Goal: Task Accomplishment & Management: Manage account settings

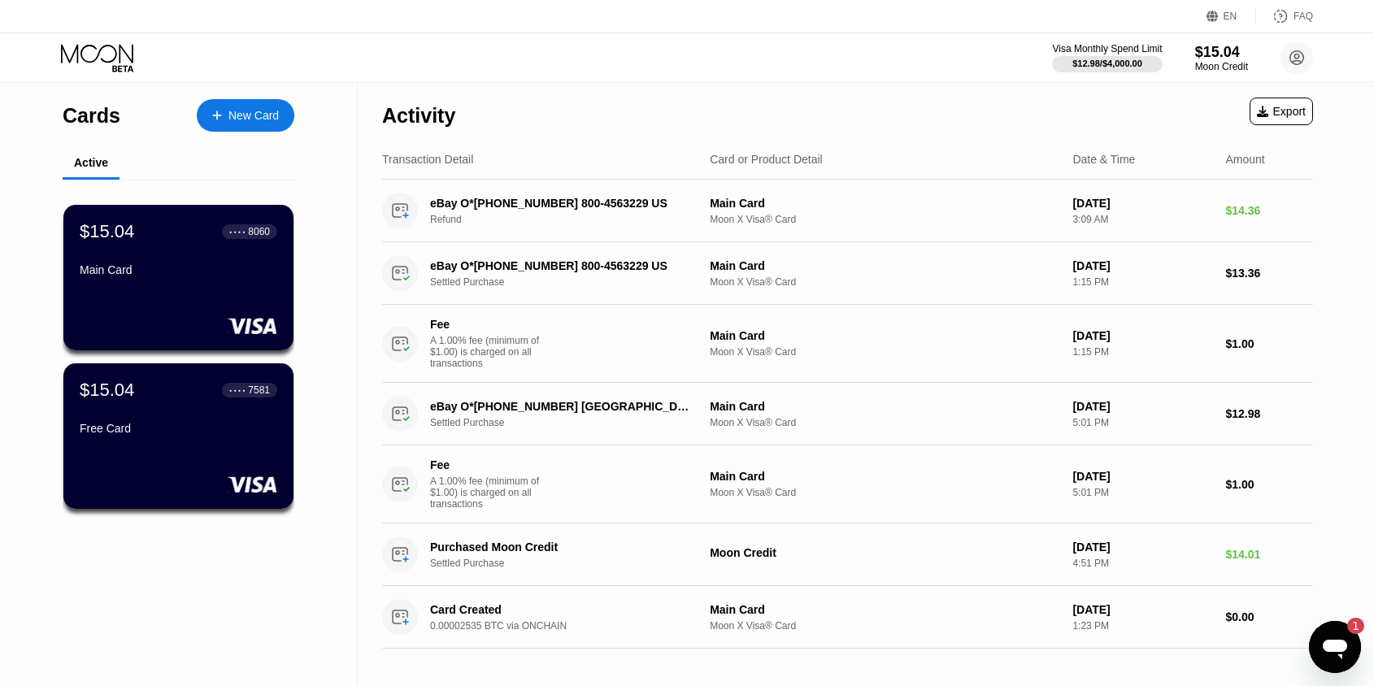
click at [1341, 667] on div "Open messaging window, 1 unread message" at bounding box center [1334, 647] width 49 height 49
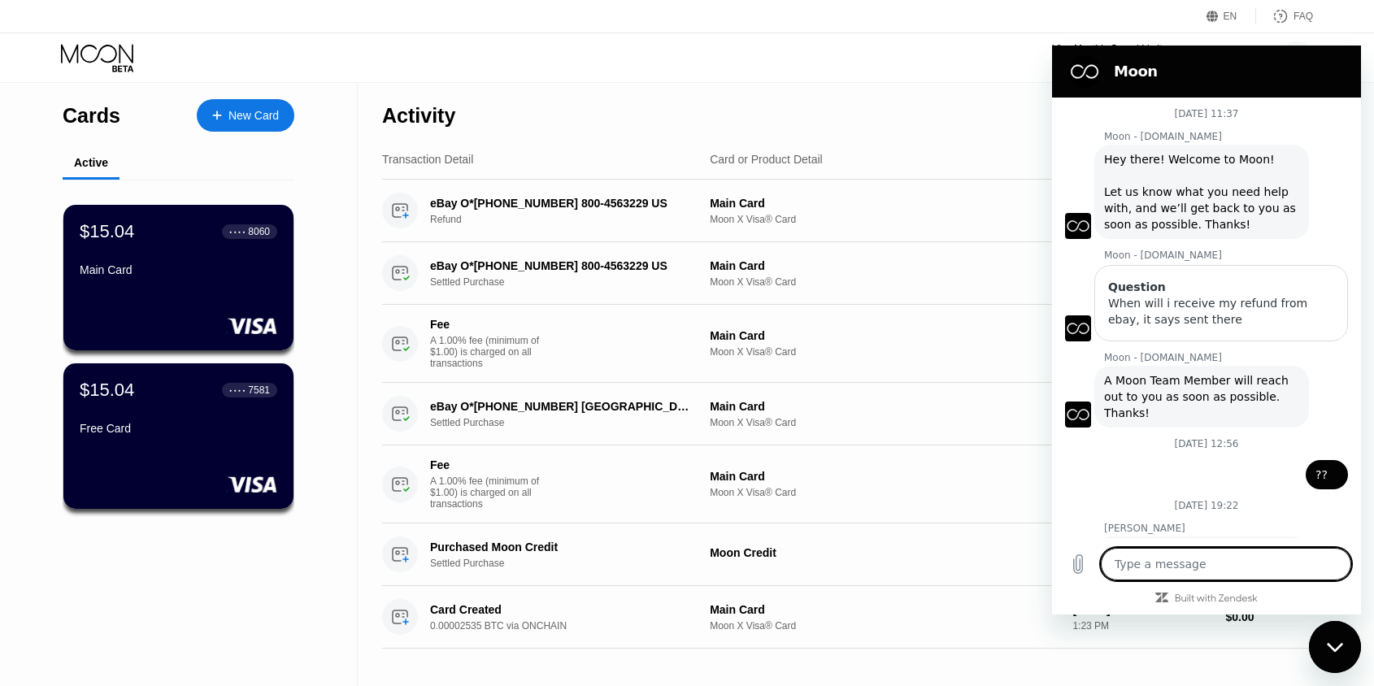
scroll to position [484, 0]
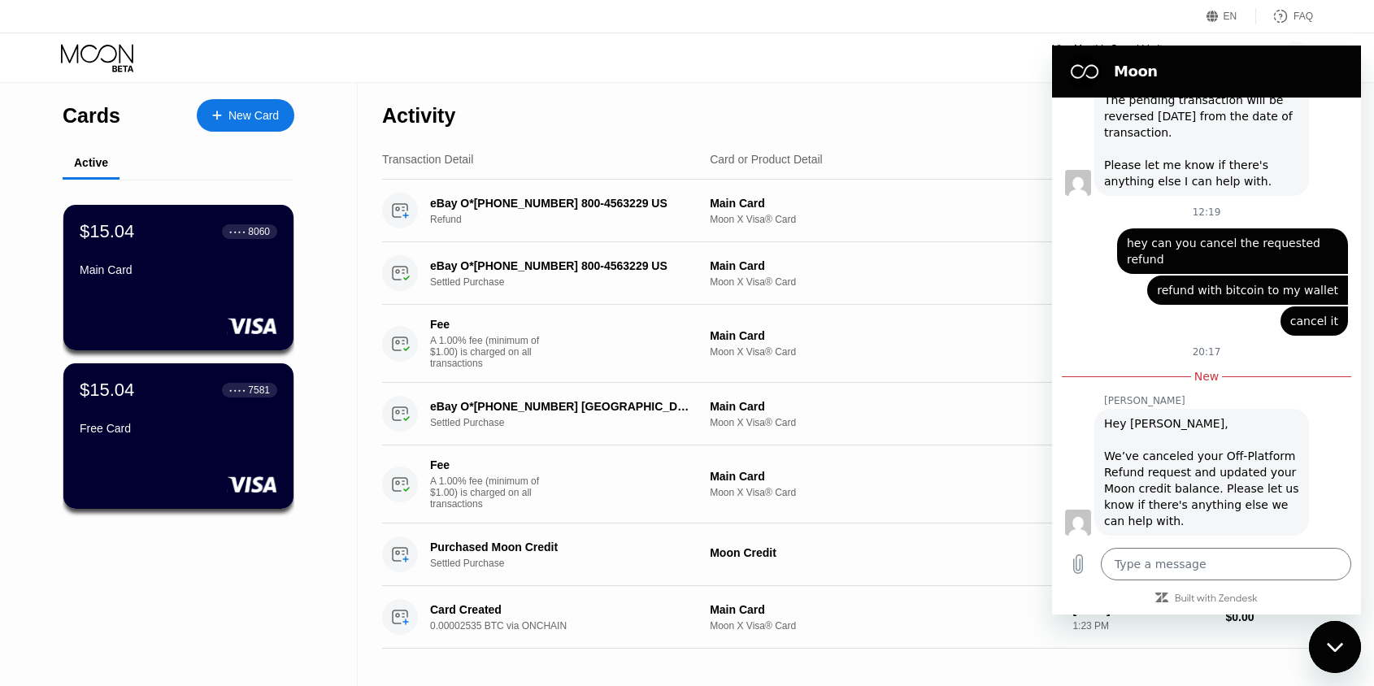
click at [1220, 454] on div "Hey Prateek, We’ve canceled your Off-Platform Refund request and updated your M…" at bounding box center [1201, 472] width 195 height 114
click at [1264, 462] on div "Hey Prateek, We’ve canceled your Off-Platform Refund request and updated your M…" at bounding box center [1201, 472] width 195 height 114
click at [1251, 463] on div "Hey Prateek, We’ve canceled your Off-Platform Refund request and updated your M…" at bounding box center [1201, 472] width 195 height 114
click at [944, 80] on div "Visa Monthly Spend Limit $12.98 / $4,000.00 $15.04 Moon Credit Prateek Bansal d…" at bounding box center [687, 57] width 1374 height 49
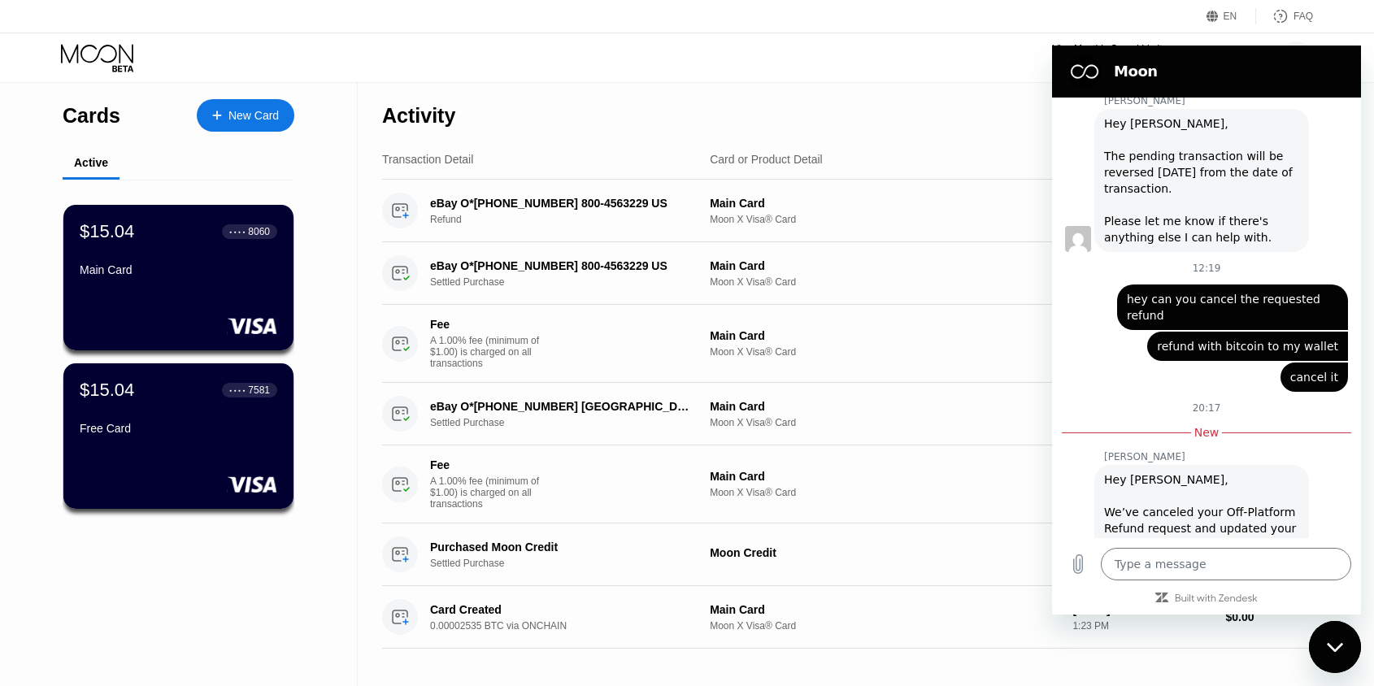
scroll to position [351, 0]
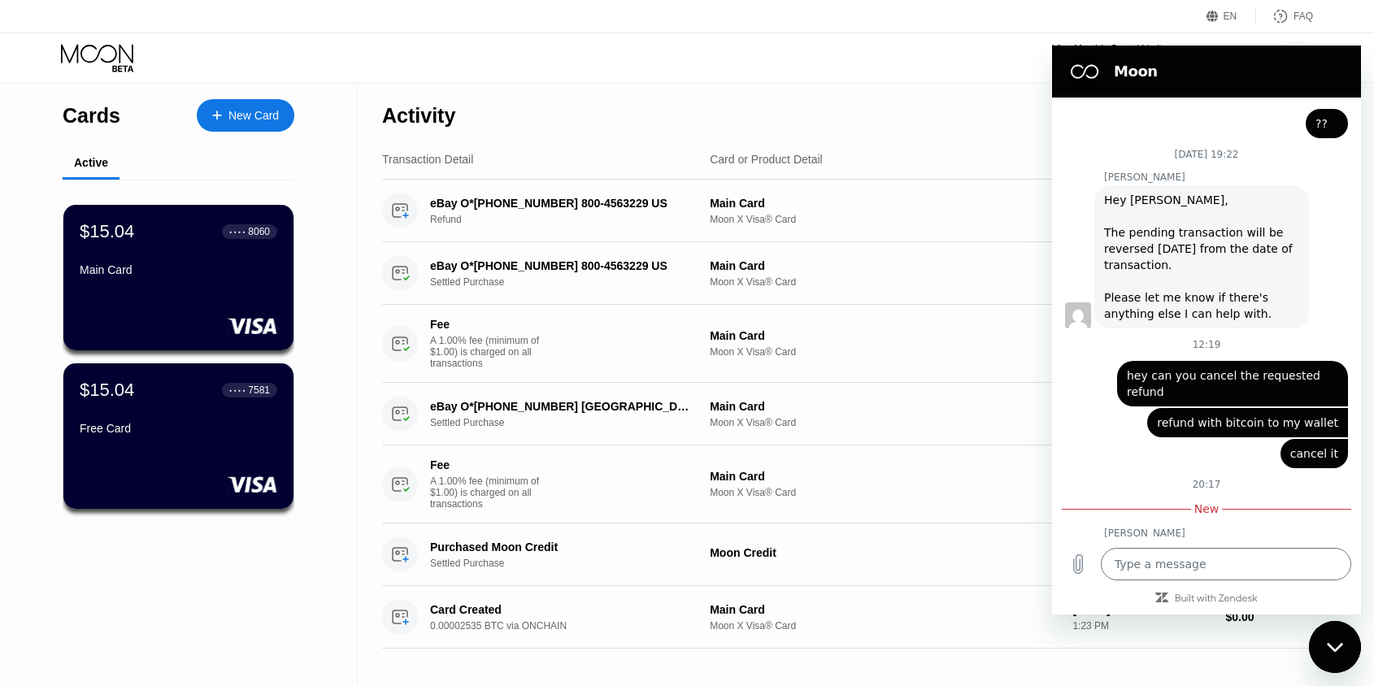
click at [1332, 623] on div "Close messaging window" at bounding box center [1334, 647] width 49 height 49
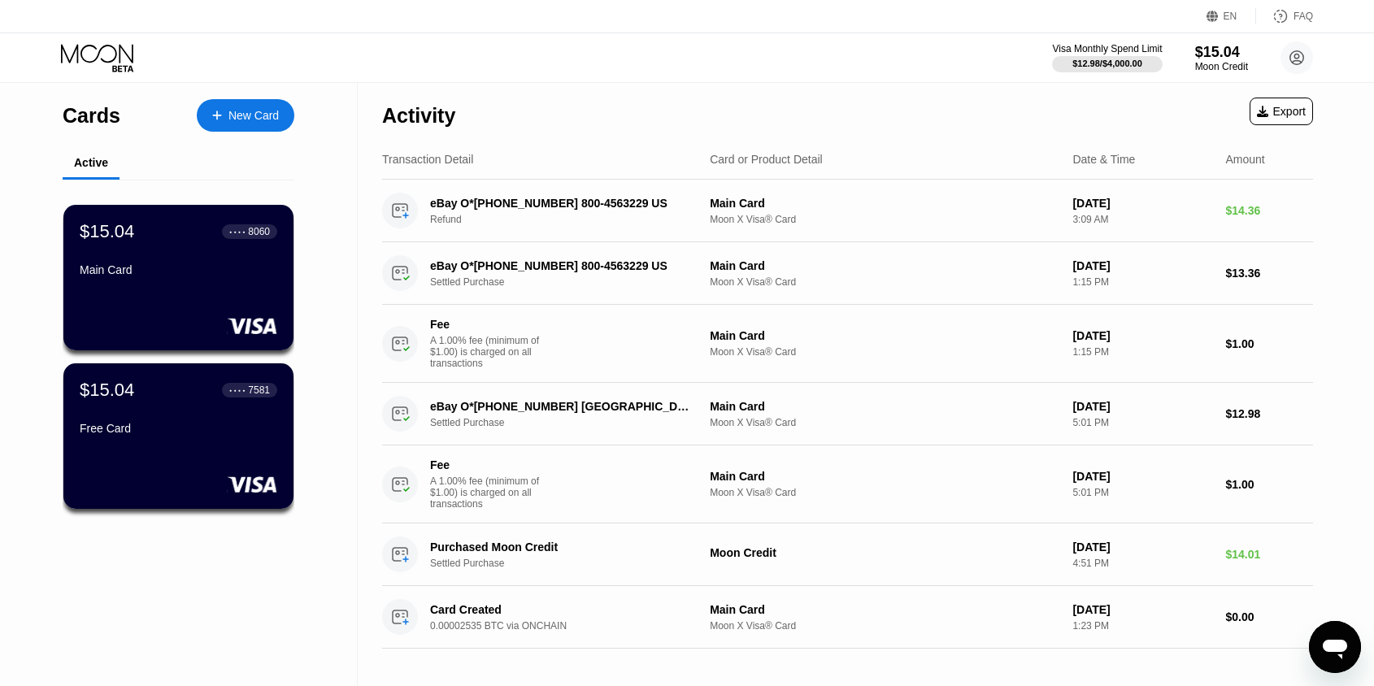
click at [1220, 53] on div "$15.04" at bounding box center [1221, 52] width 53 height 17
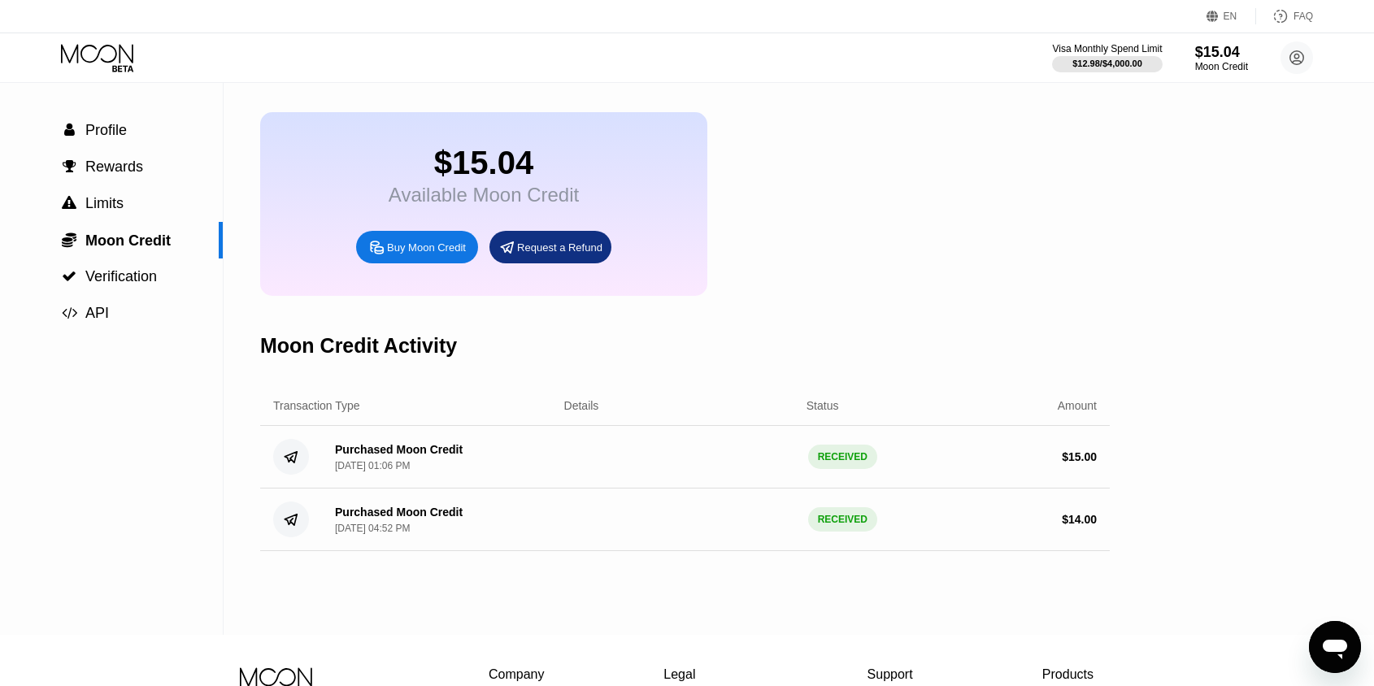
scroll to position [98, 0]
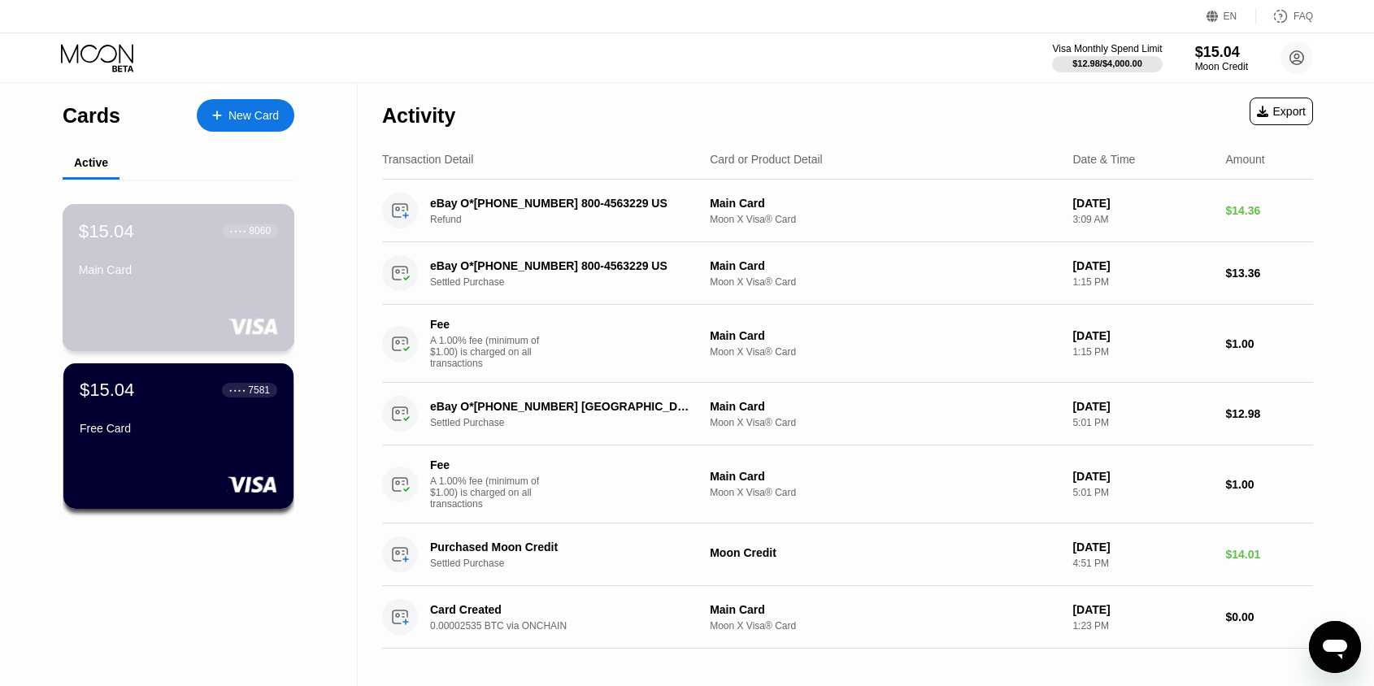
click at [251, 259] on div "$15.04 ● ● ● ● 8060 Main Card" at bounding box center [178, 251] width 199 height 63
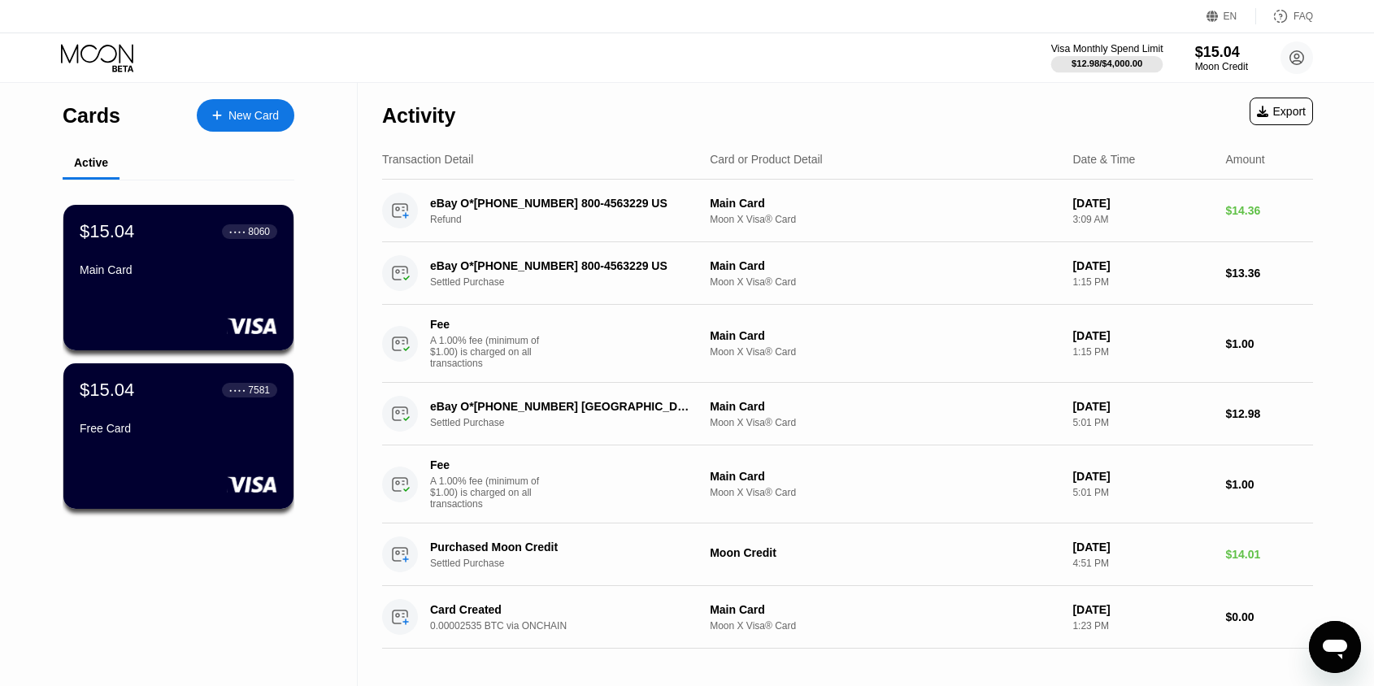
click at [1095, 64] on div "$12.98 / $4,000.00" at bounding box center [1106, 64] width 71 height 10
click at [227, 264] on div "Main Card" at bounding box center [178, 269] width 199 height 13
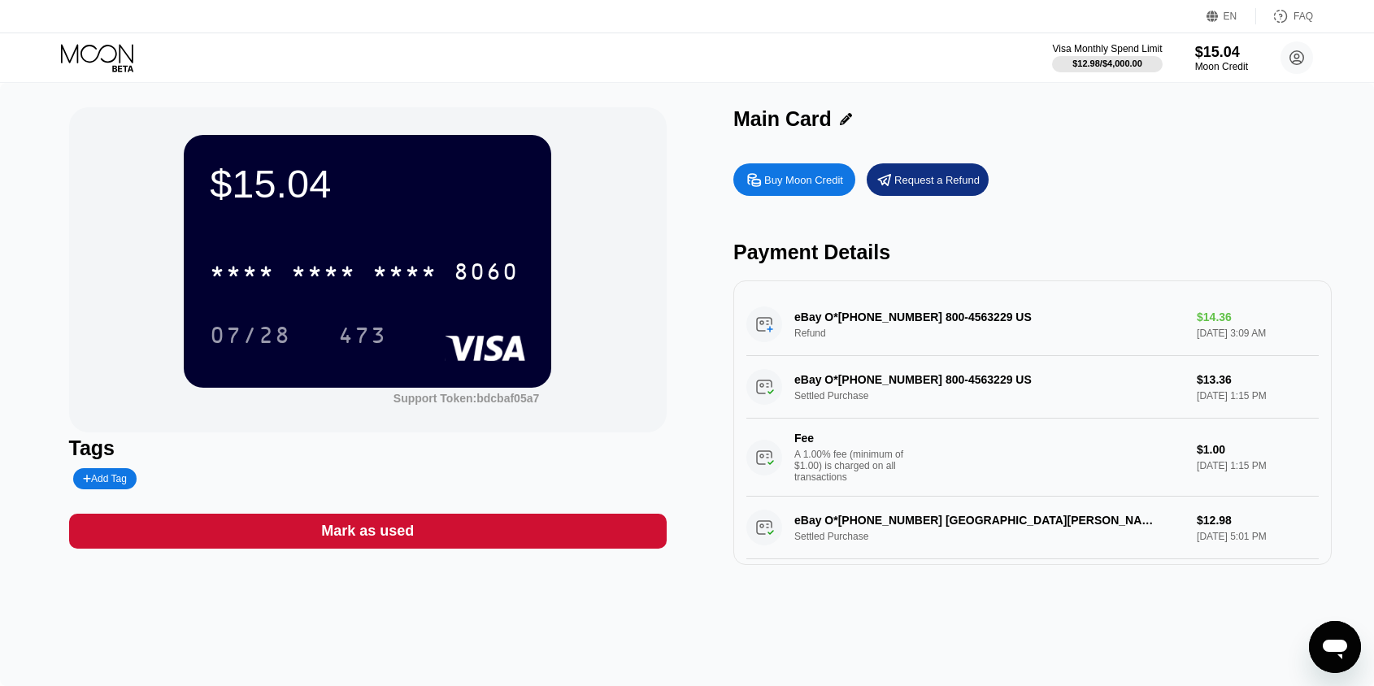
click at [289, 194] on div "$15.04" at bounding box center [367, 184] width 315 height 46
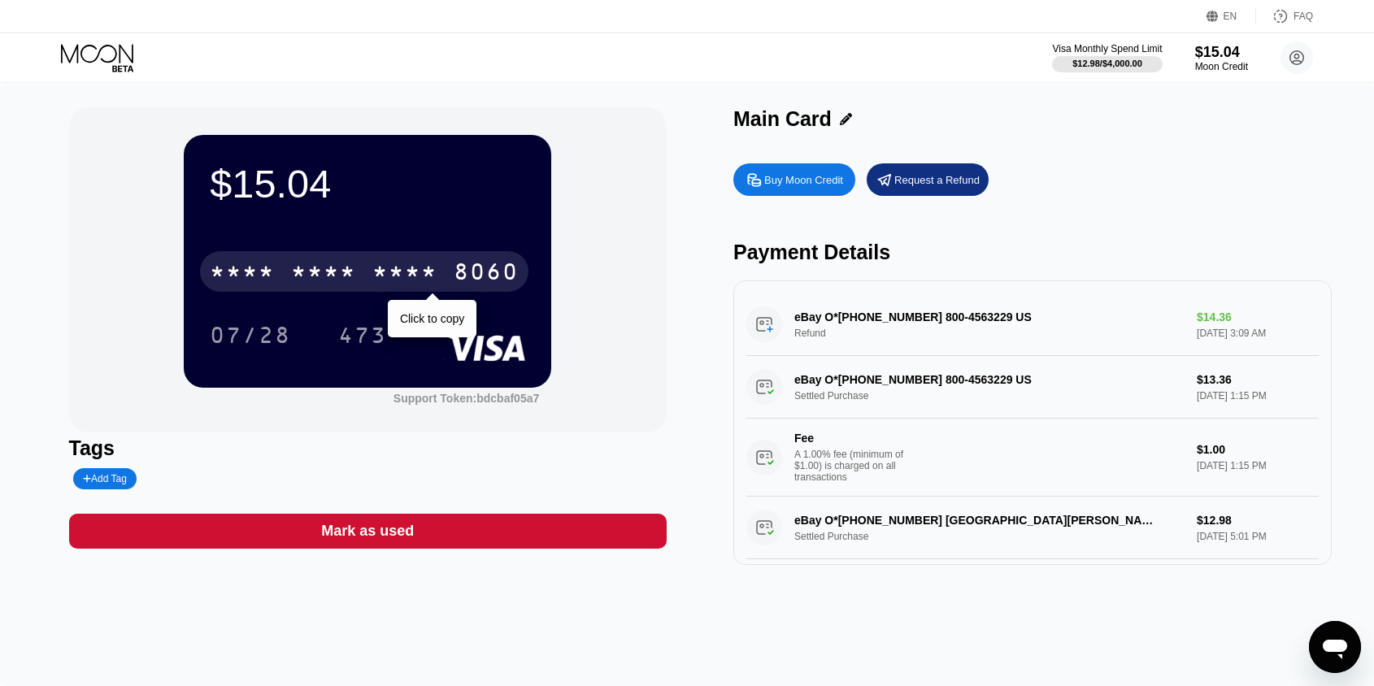
click at [341, 273] on div "* * * *" at bounding box center [323, 274] width 65 height 26
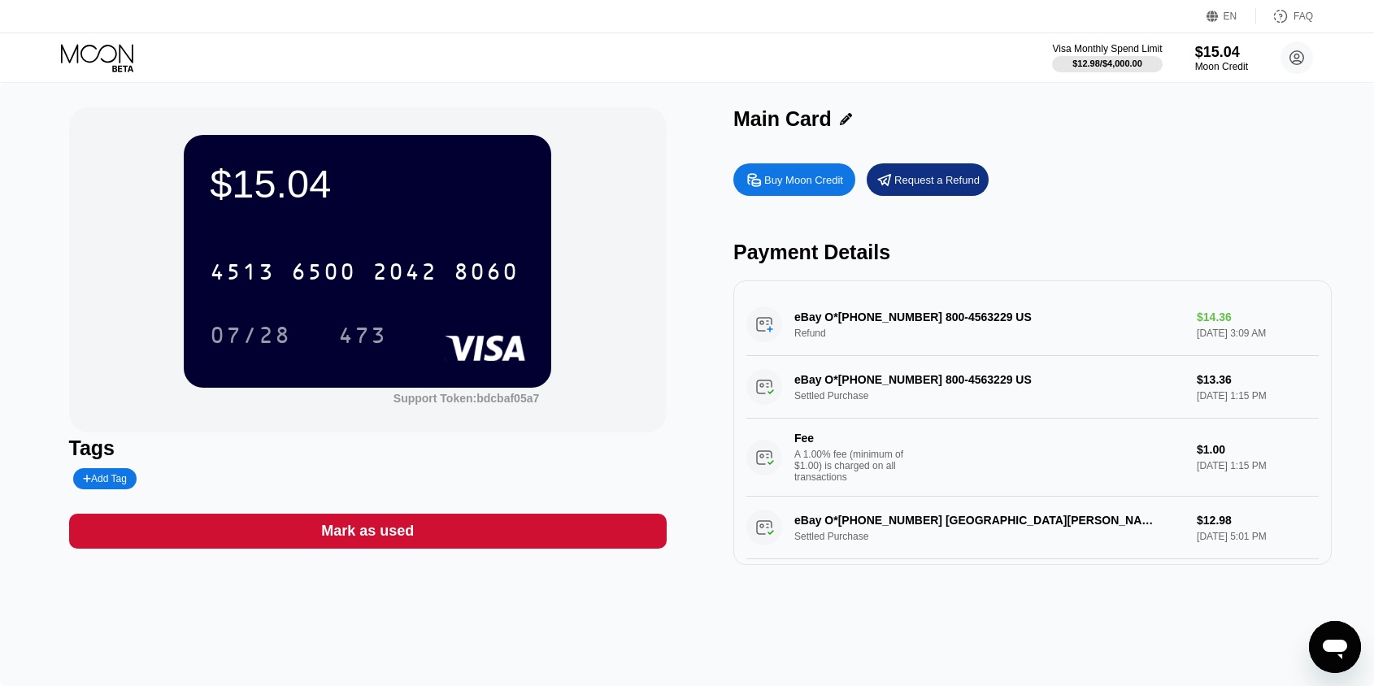
click at [289, 175] on div "$15.04" at bounding box center [367, 184] width 315 height 46
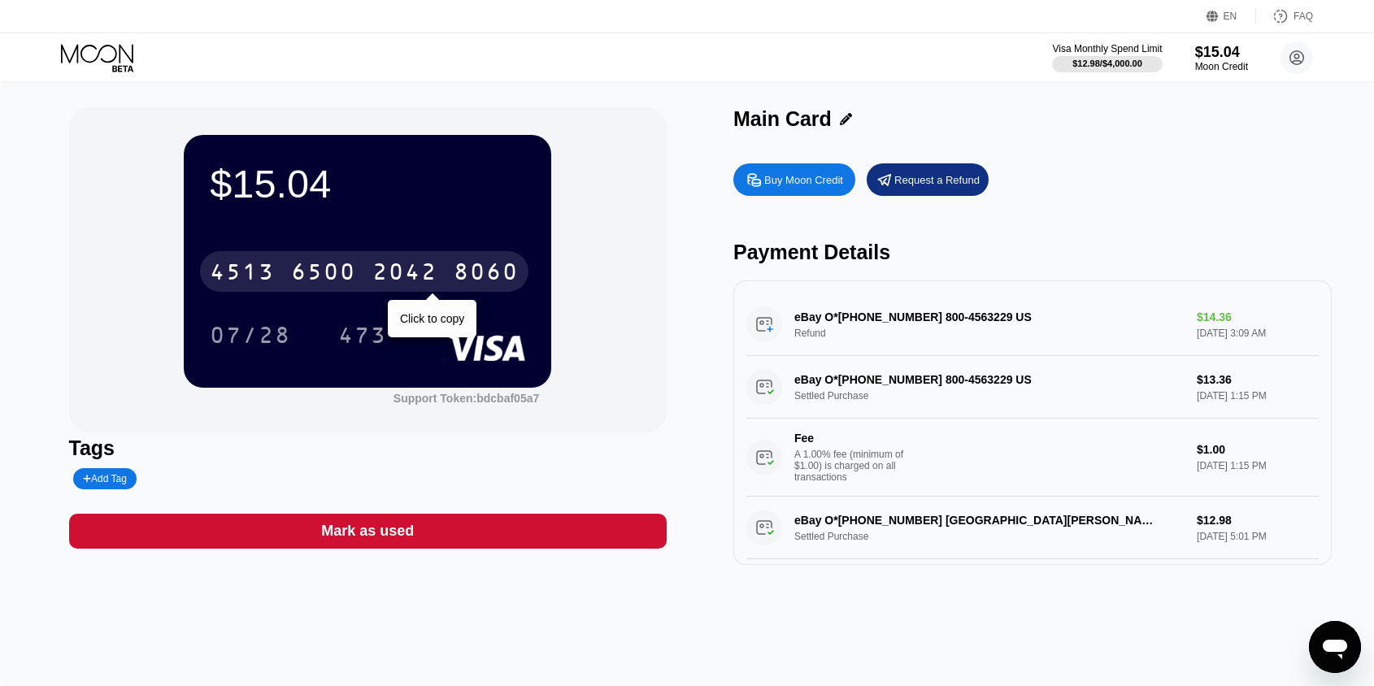
click at [351, 279] on div "6500" at bounding box center [323, 274] width 65 height 26
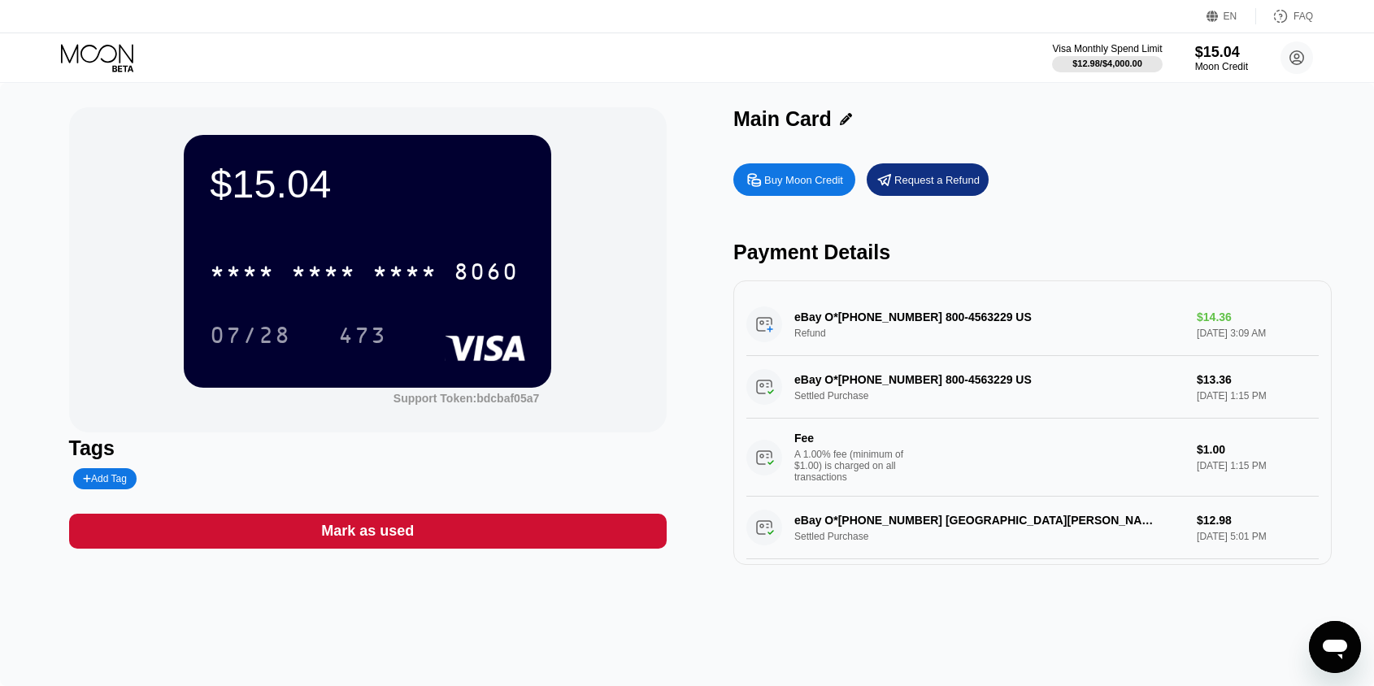
type textarea "x"
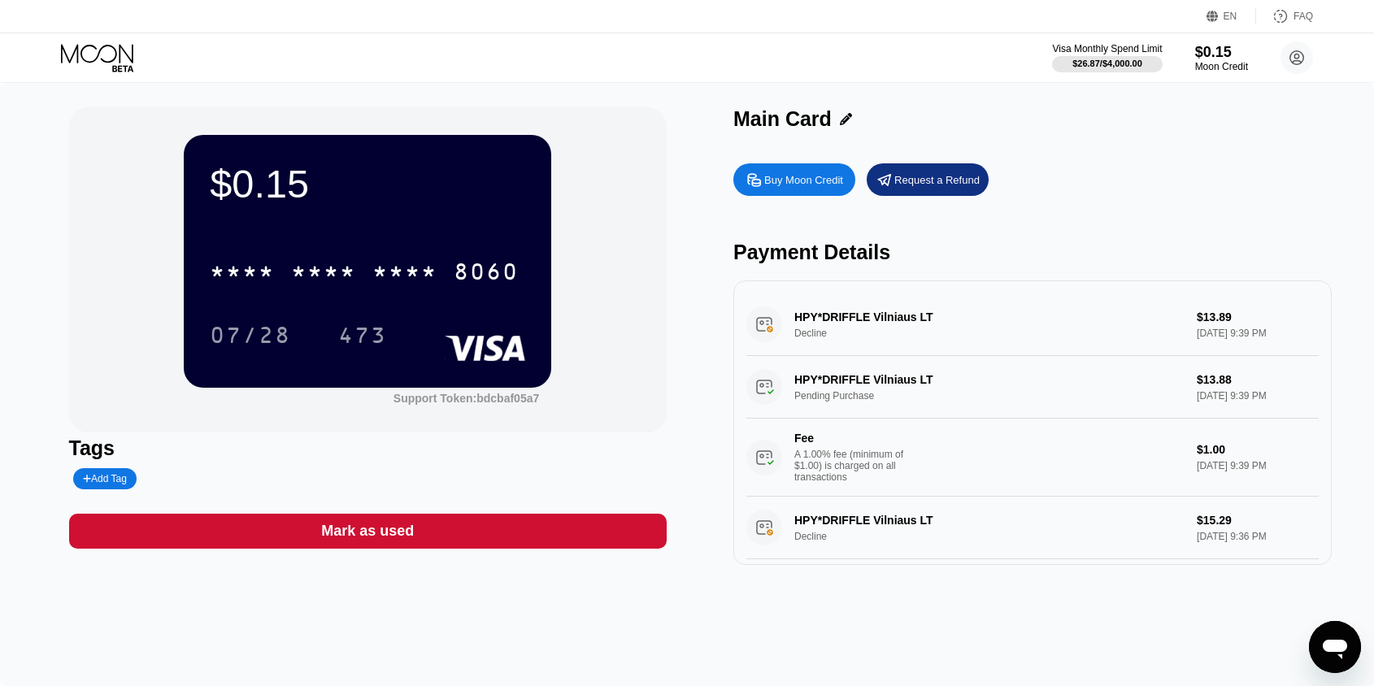
click at [71, 55] on icon at bounding box center [99, 58] width 76 height 28
